Goal: Navigation & Orientation: Find specific page/section

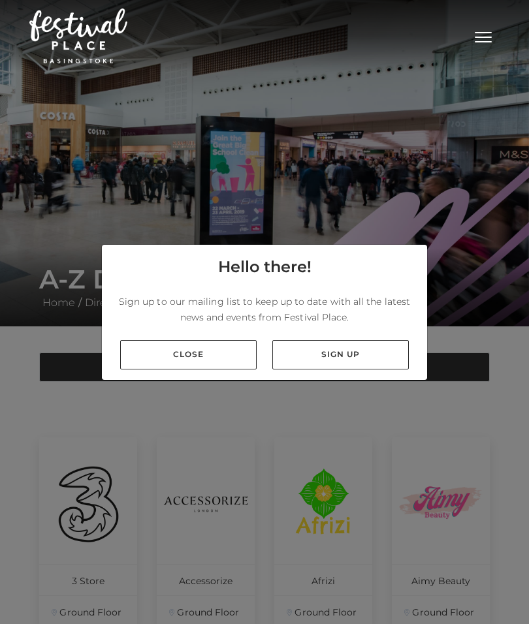
click at [167, 370] on link "Close" at bounding box center [188, 354] width 137 height 29
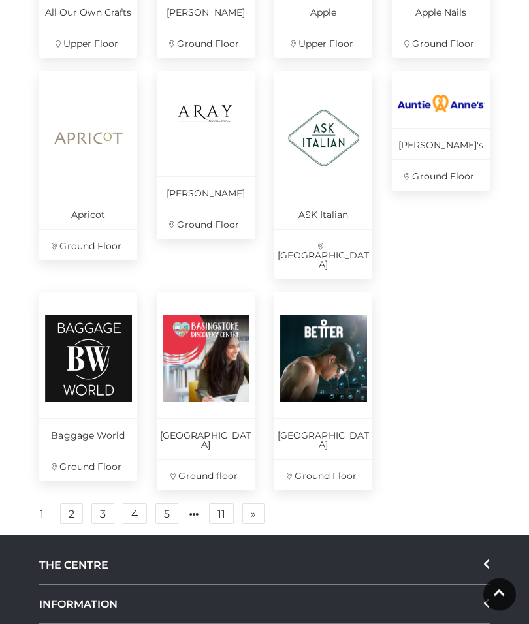
scroll to position [788, 0]
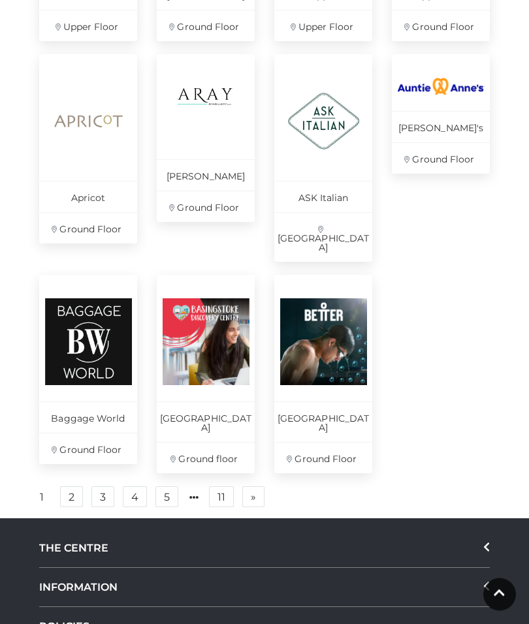
click at [31, 360] on div "Baggage World Ground Floor" at bounding box center [88, 382] width 118 height 212
click at [256, 487] on link "» Next" at bounding box center [253, 497] width 22 height 21
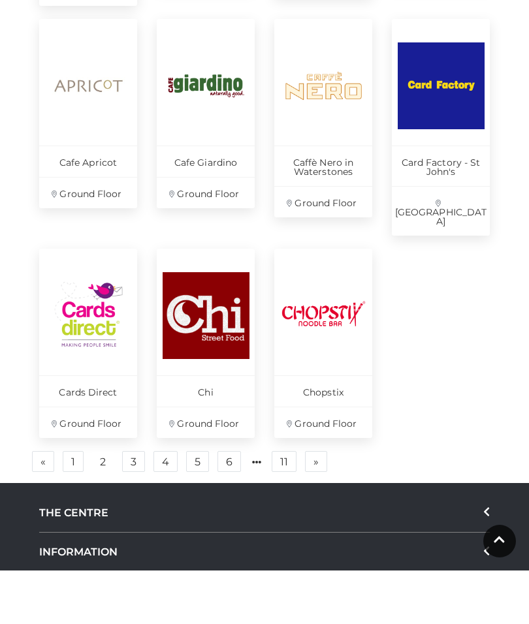
scroll to position [724, 0]
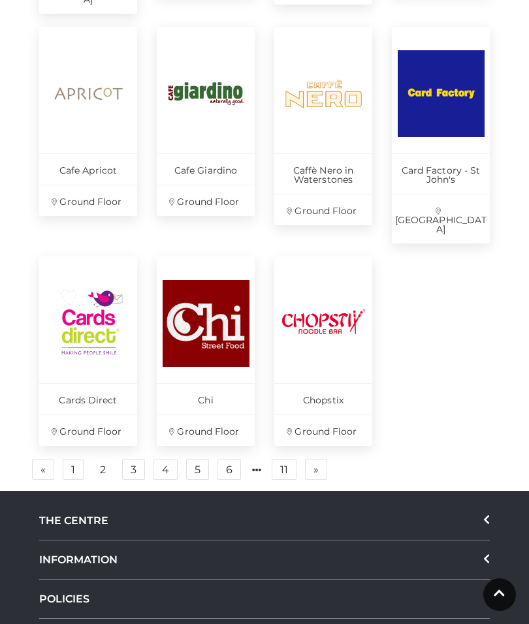
click at [318, 465] on span "»" at bounding box center [315, 469] width 5 height 9
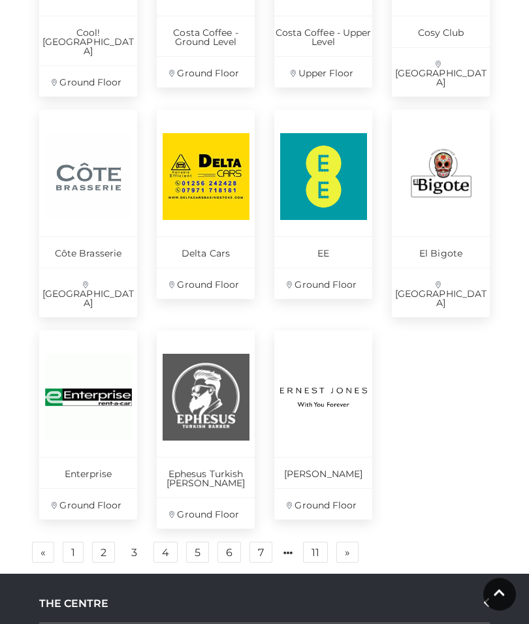
scroll to position [753, 0]
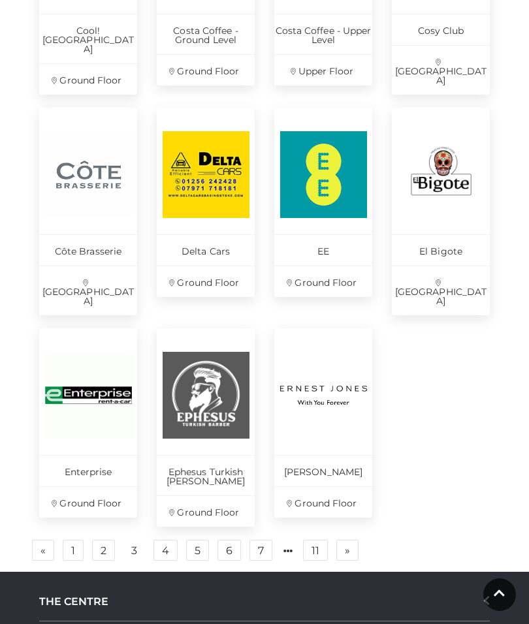
click at [352, 540] on link "» Next" at bounding box center [347, 550] width 22 height 21
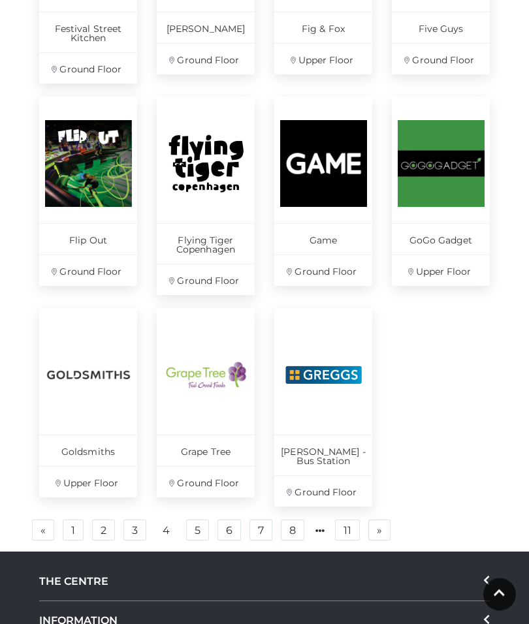
scroll to position [763, 0]
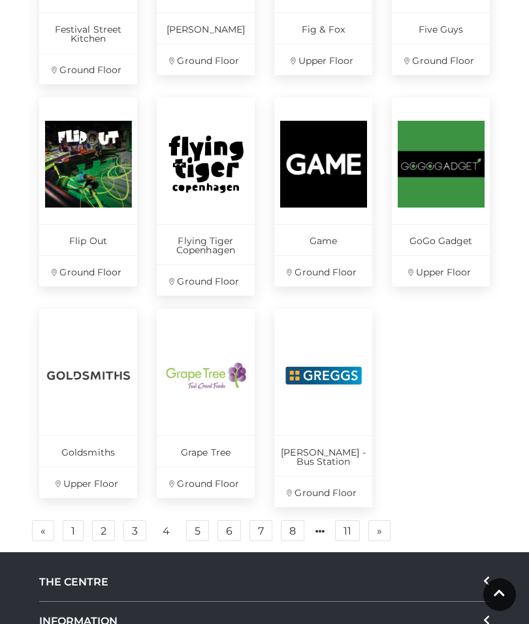
click at [376, 521] on link "» Next" at bounding box center [379, 531] width 22 height 21
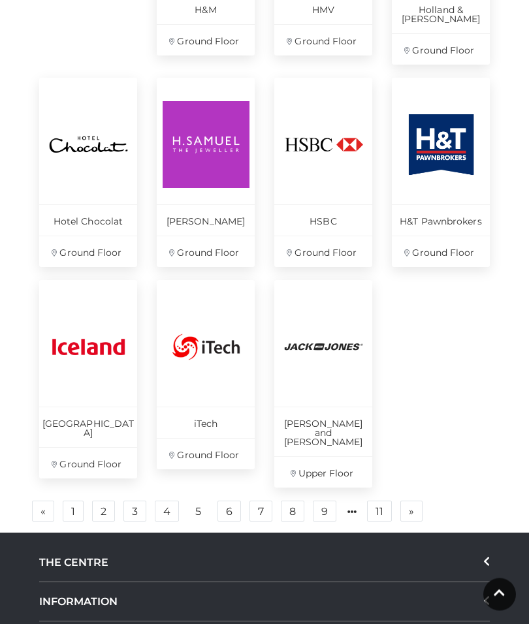
scroll to position [808, 0]
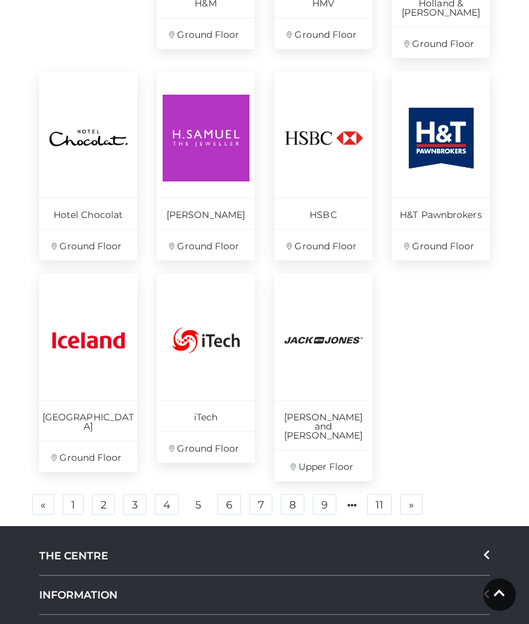
click at [410, 500] on span "»" at bounding box center [411, 504] width 5 height 9
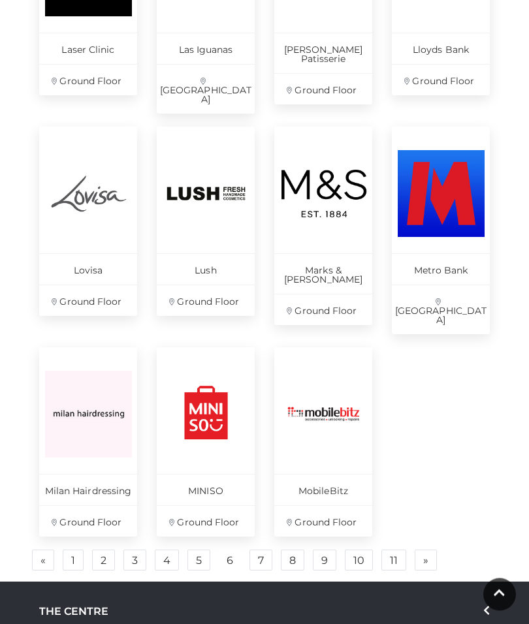
scroll to position [752, 0]
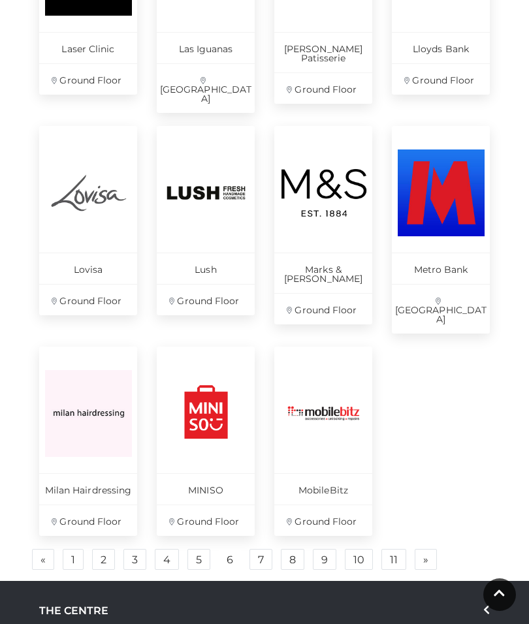
click at [429, 549] on link "» Next" at bounding box center [426, 559] width 22 height 21
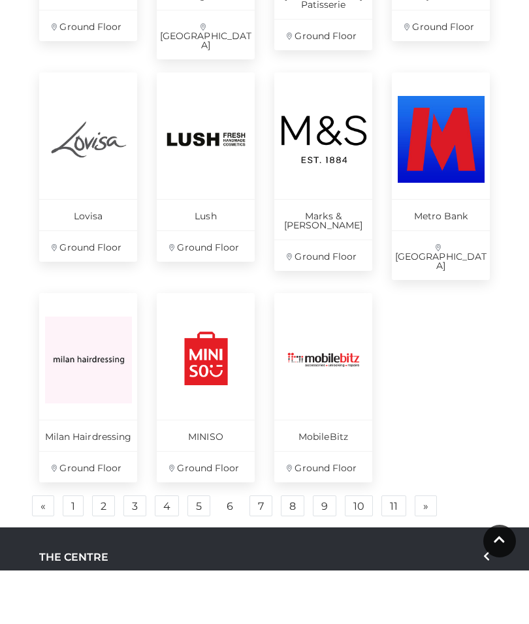
scroll to position [655, 0]
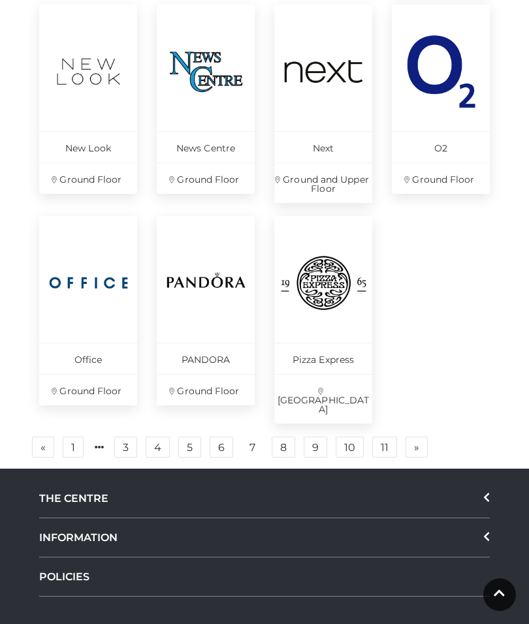
click at [415, 443] on span "»" at bounding box center [416, 447] width 5 height 9
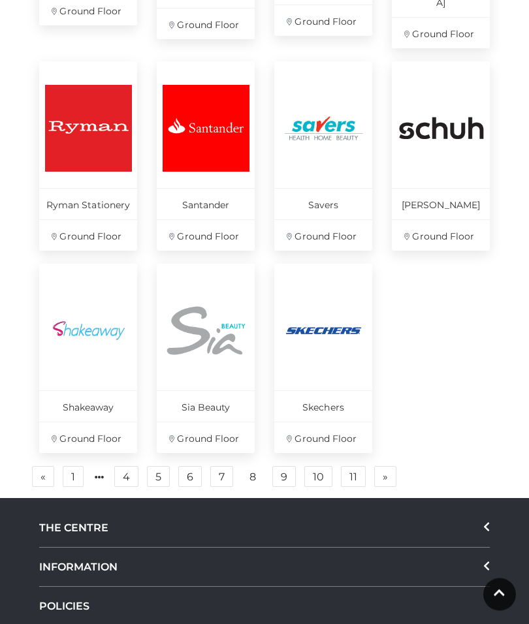
scroll to position [790, 0]
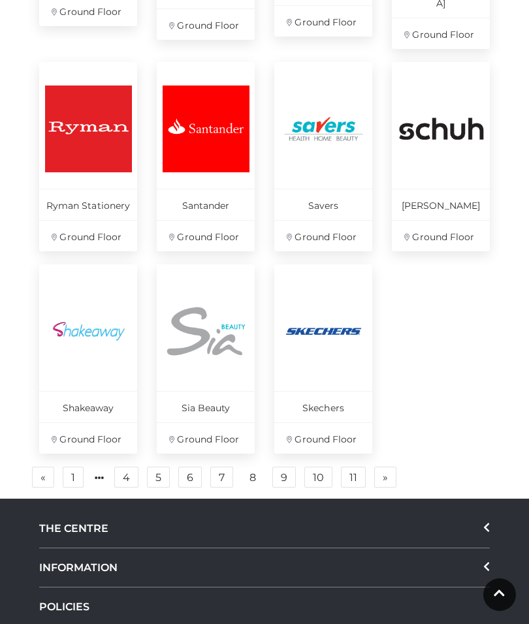
click at [383, 476] on link "» Next" at bounding box center [385, 477] width 22 height 21
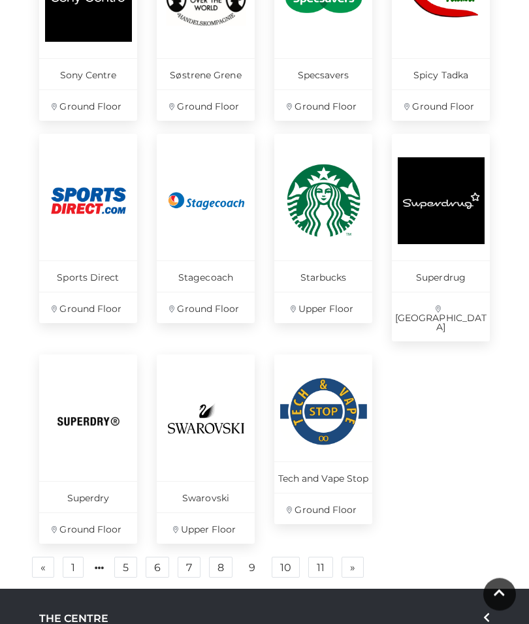
scroll to position [736, 0]
click at [345, 557] on link "» Next" at bounding box center [353, 567] width 22 height 21
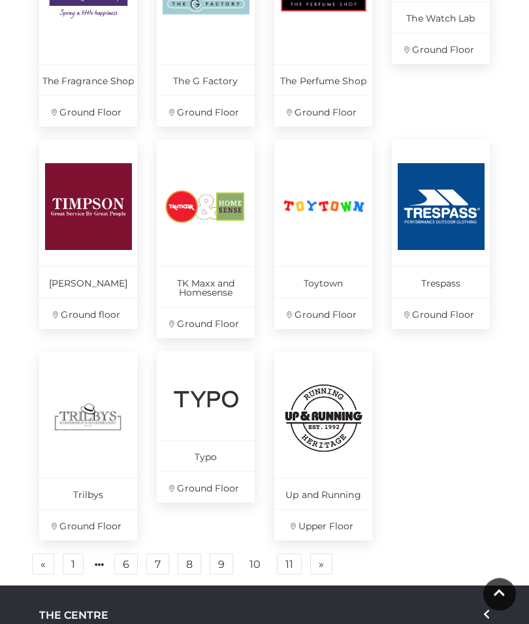
scroll to position [755, 0]
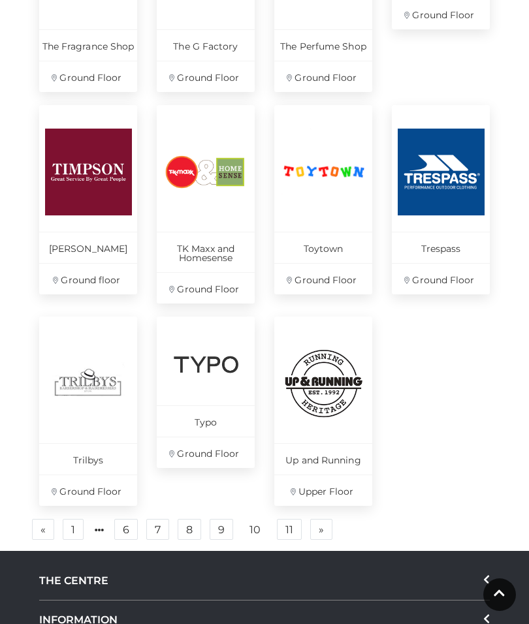
click at [325, 519] on link "» Next" at bounding box center [321, 529] width 22 height 21
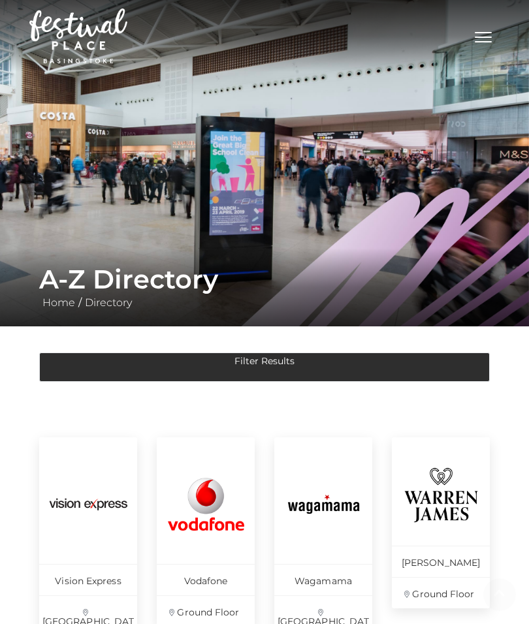
scroll to position [782, 0]
